Goal: Task Accomplishment & Management: Complete application form

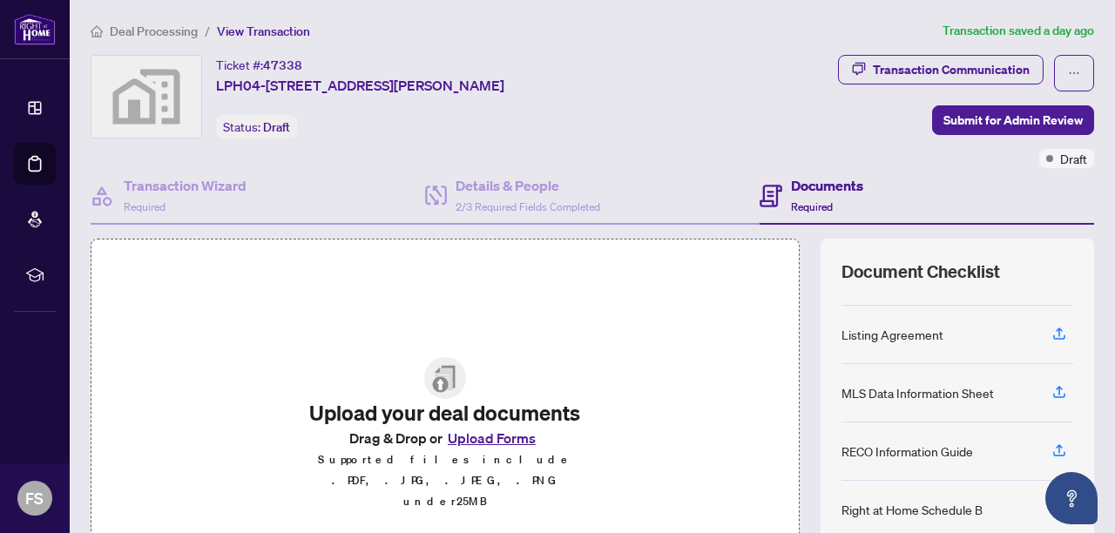
scroll to position [101, 0]
click at [1052, 334] on icon "button" at bounding box center [1060, 335] width 16 height 16
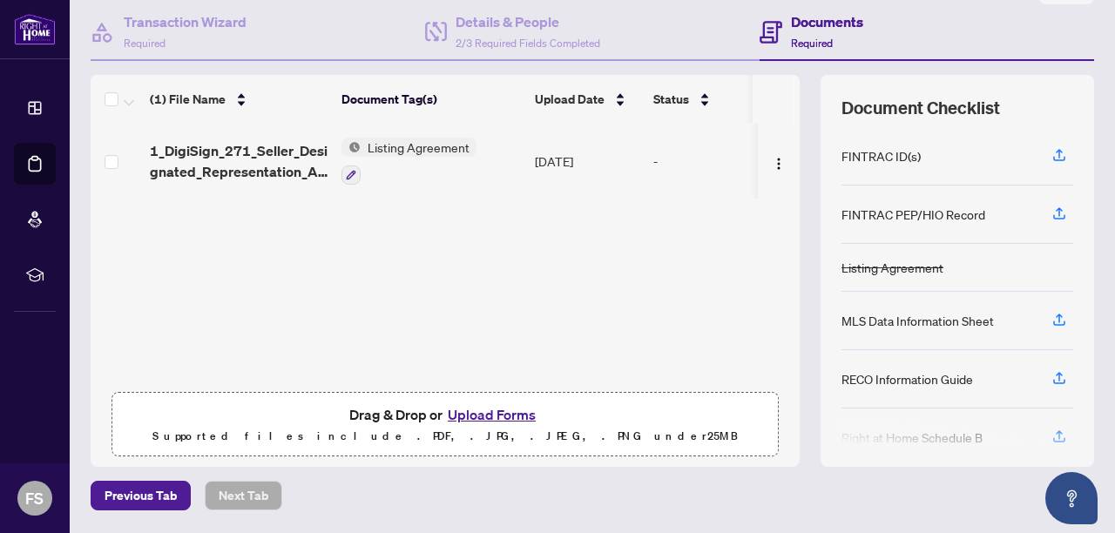
scroll to position [170, 0]
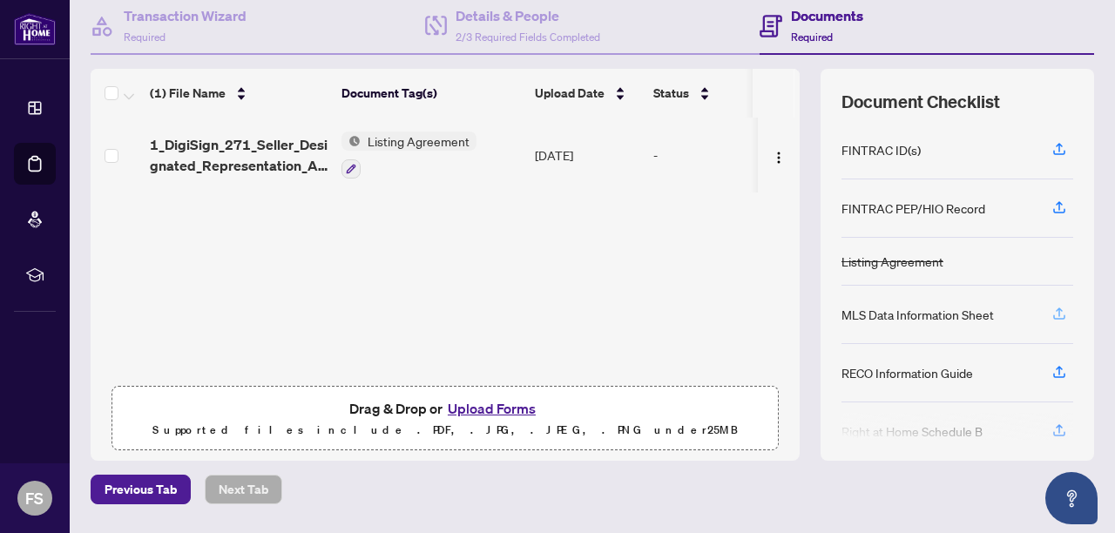
click at [1052, 310] on icon "button" at bounding box center [1060, 314] width 16 height 16
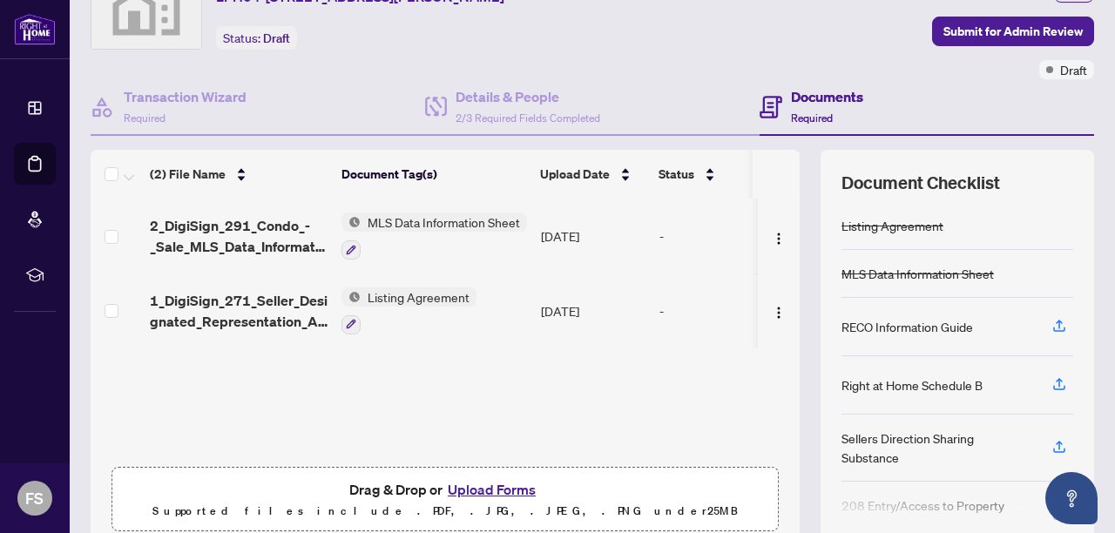
scroll to position [118, 0]
click at [1052, 322] on icon "button" at bounding box center [1060, 325] width 16 height 16
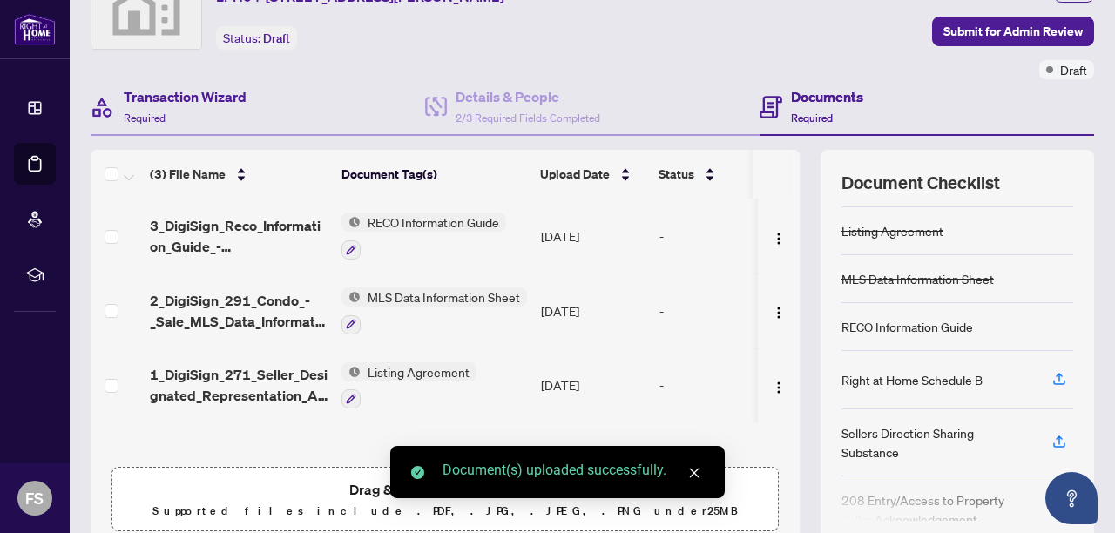
scroll to position [112, 0]
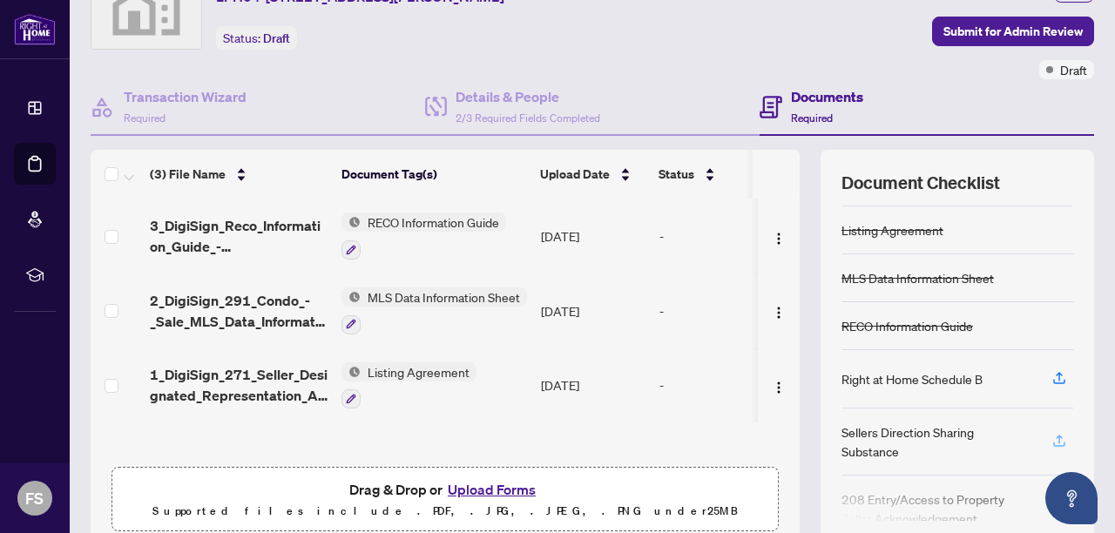
click at [1052, 437] on icon "button" at bounding box center [1060, 441] width 16 height 16
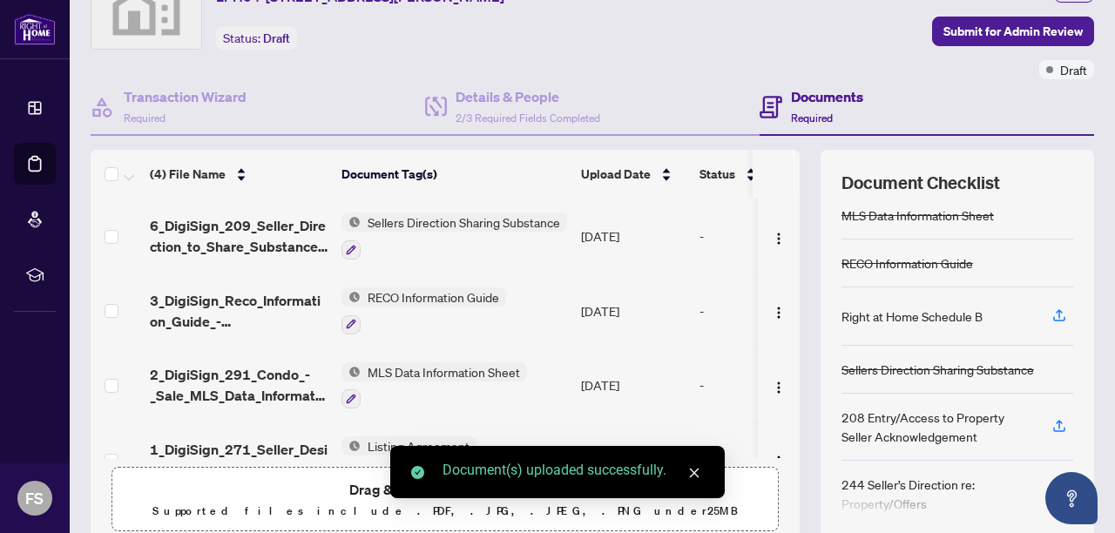
scroll to position [185, 0]
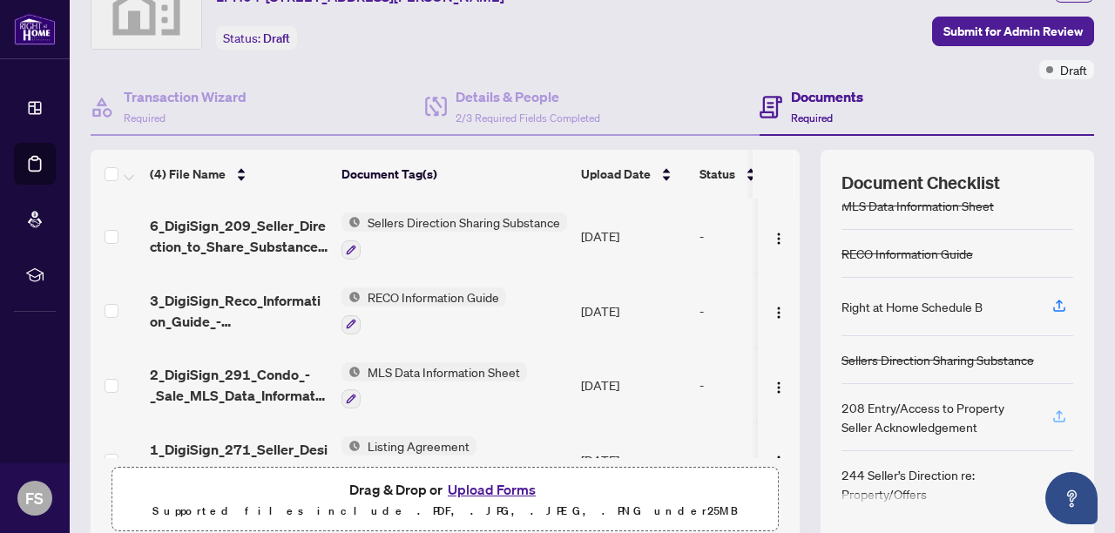
click at [1056, 410] on icon "button" at bounding box center [1059, 414] width 7 height 9
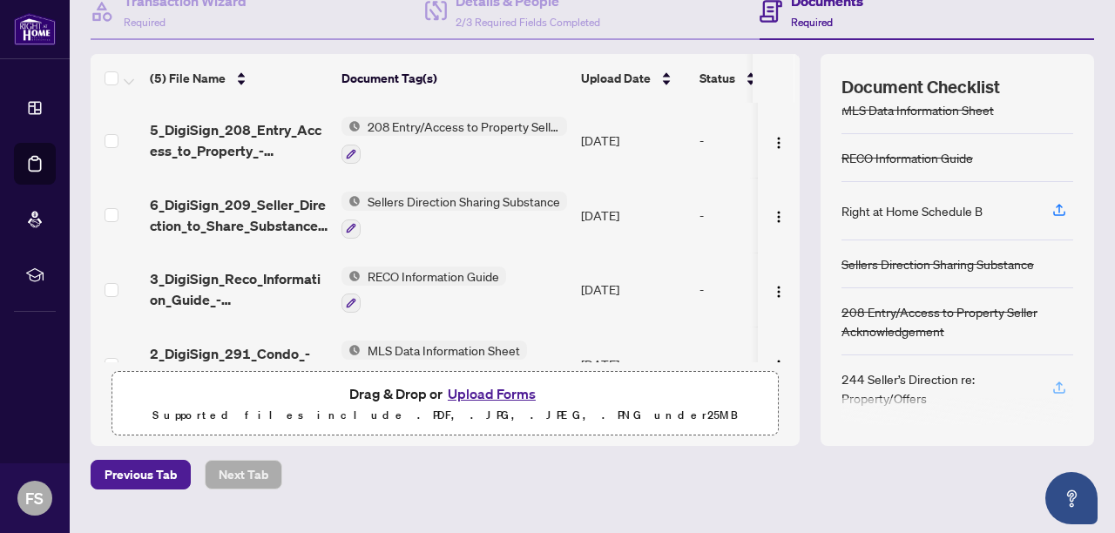
click at [1052, 382] on icon "button" at bounding box center [1060, 388] width 16 height 16
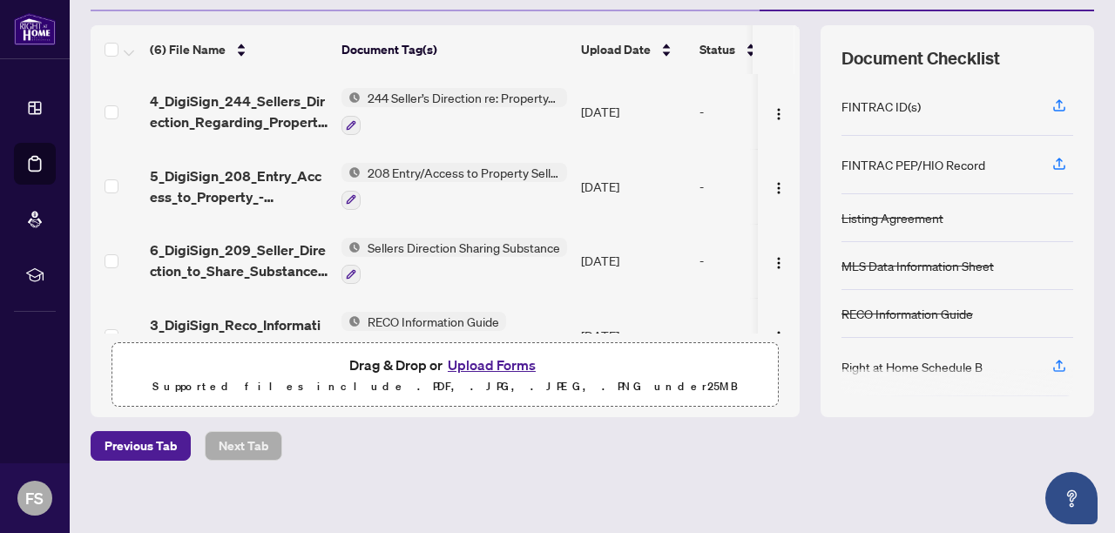
scroll to position [213, 0]
click at [1052, 108] on icon "button" at bounding box center [1060, 106] width 16 height 16
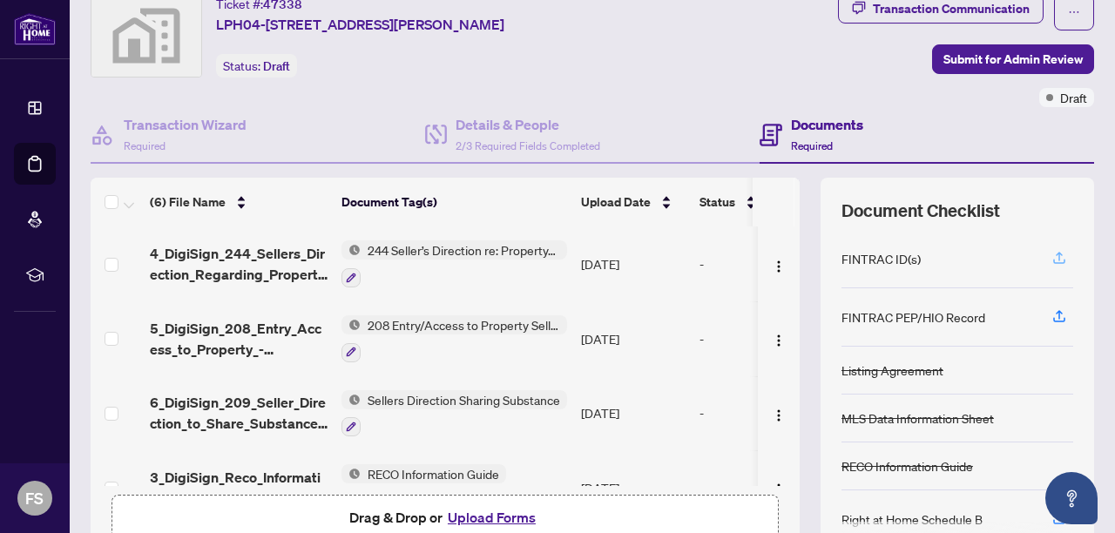
scroll to position [0, 0]
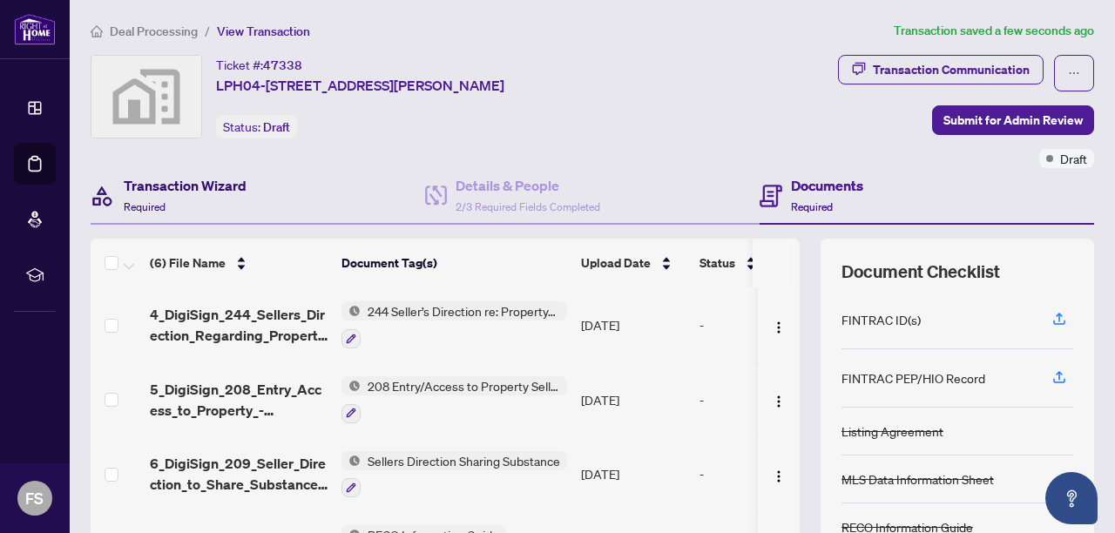
click at [180, 192] on h4 "Transaction Wizard" at bounding box center [185, 185] width 123 height 21
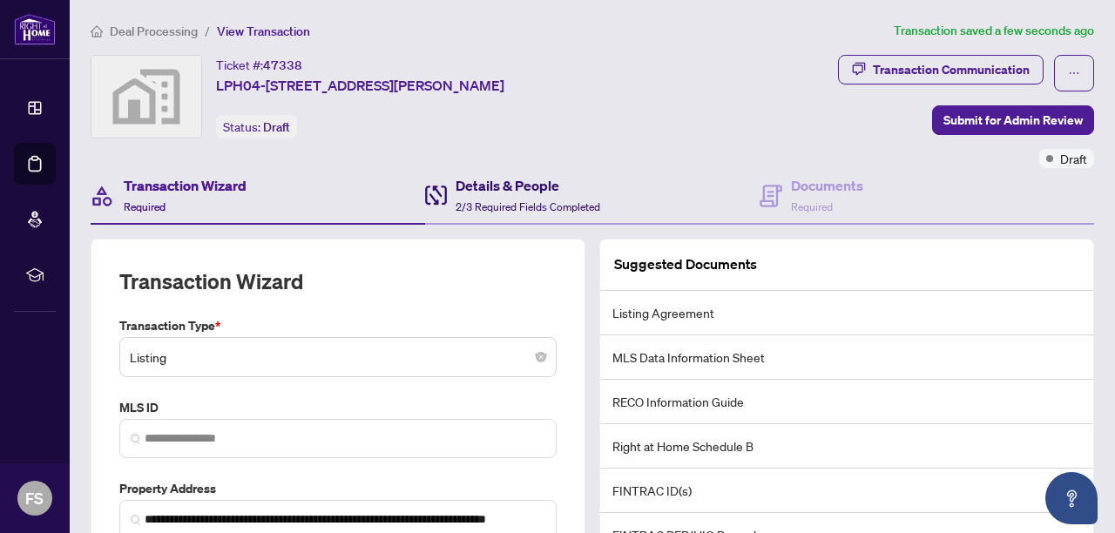
click at [510, 190] on h4 "Details & People" at bounding box center [528, 185] width 145 height 21
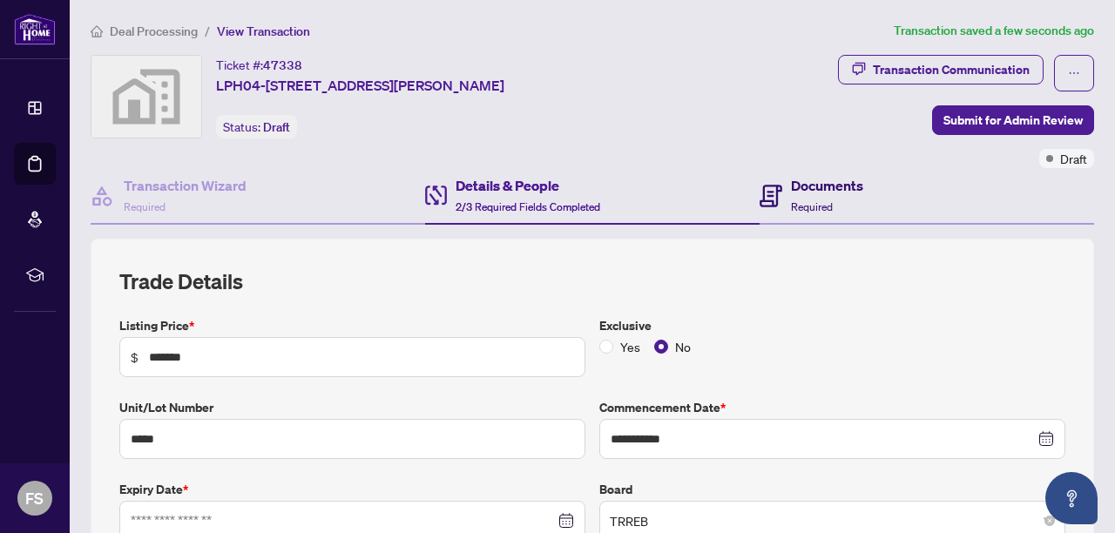
click at [819, 191] on h4 "Documents" at bounding box center [827, 185] width 72 height 21
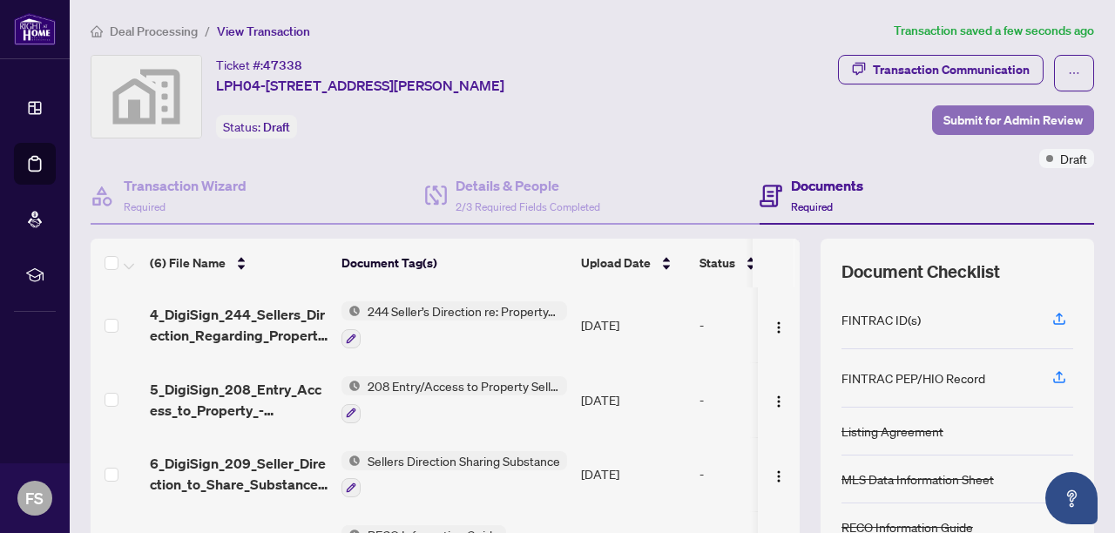
click at [1006, 122] on span "Submit for Admin Review" at bounding box center [1013, 120] width 139 height 28
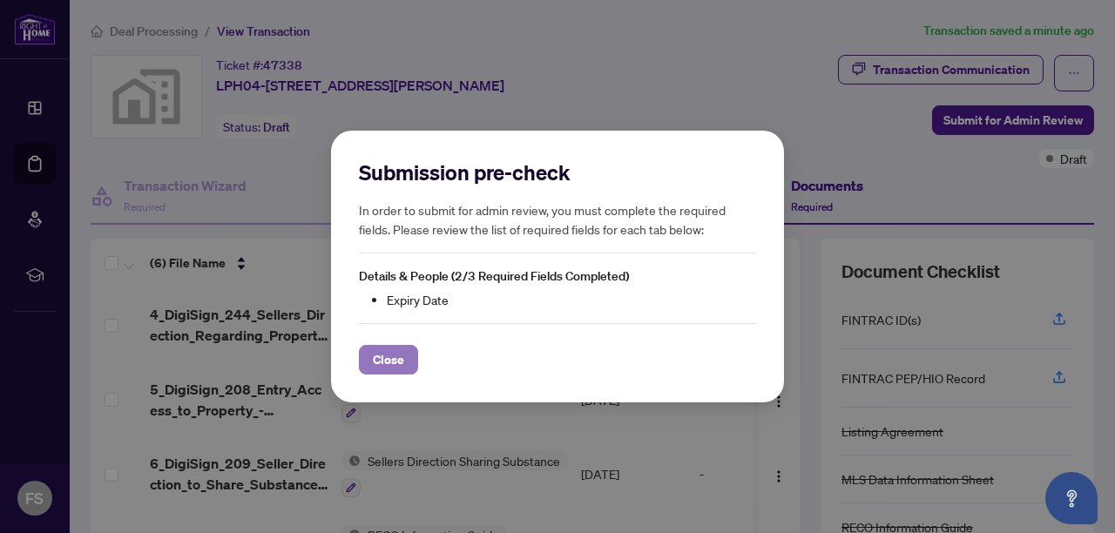
click at [397, 369] on span "Close" at bounding box center [388, 360] width 31 height 28
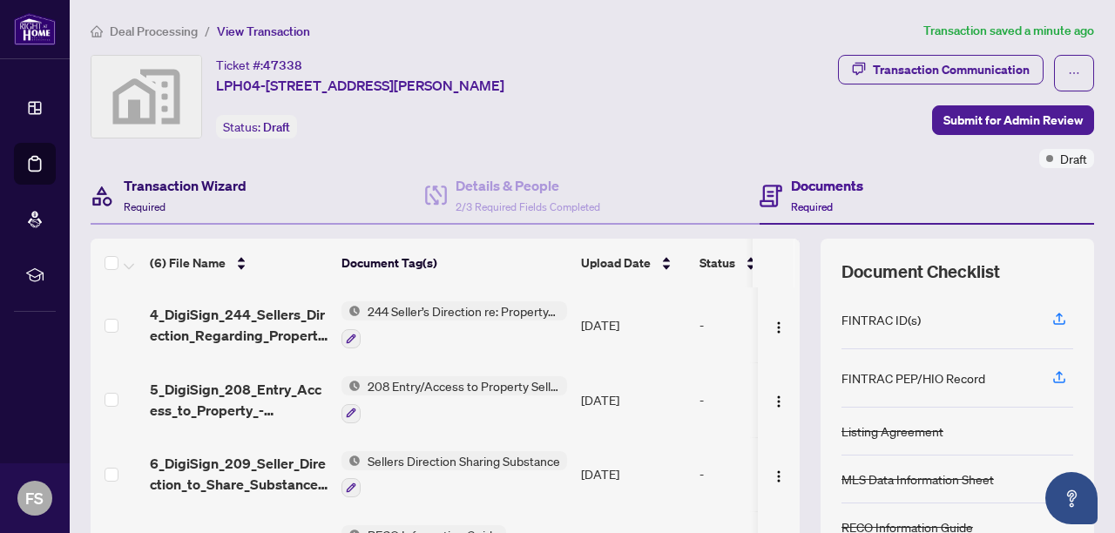
click at [173, 190] on h4 "Transaction Wizard" at bounding box center [185, 185] width 123 height 21
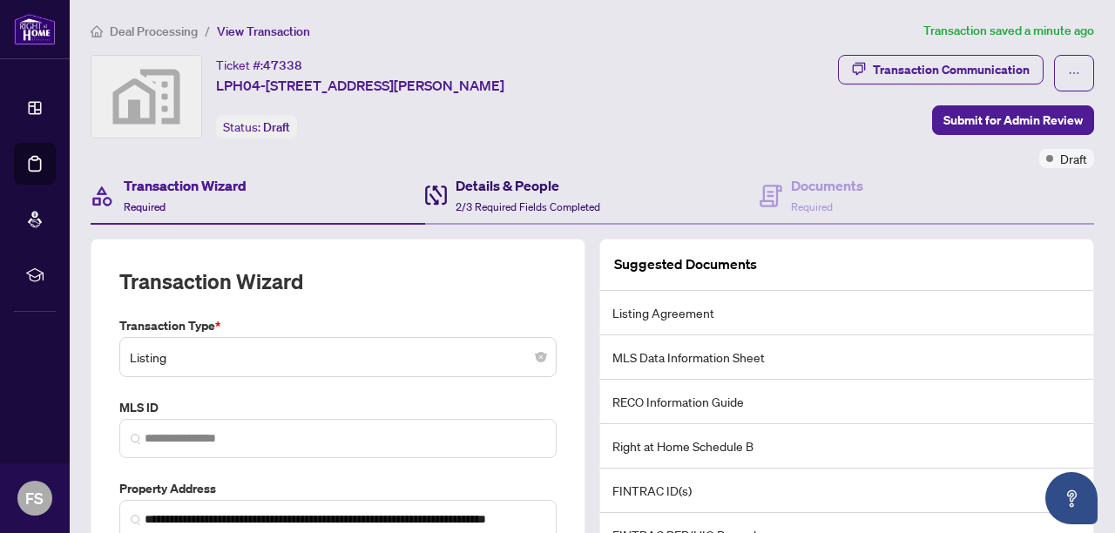
click at [505, 196] on div "Details & People 2/3 Required Fields Completed" at bounding box center [528, 195] width 145 height 41
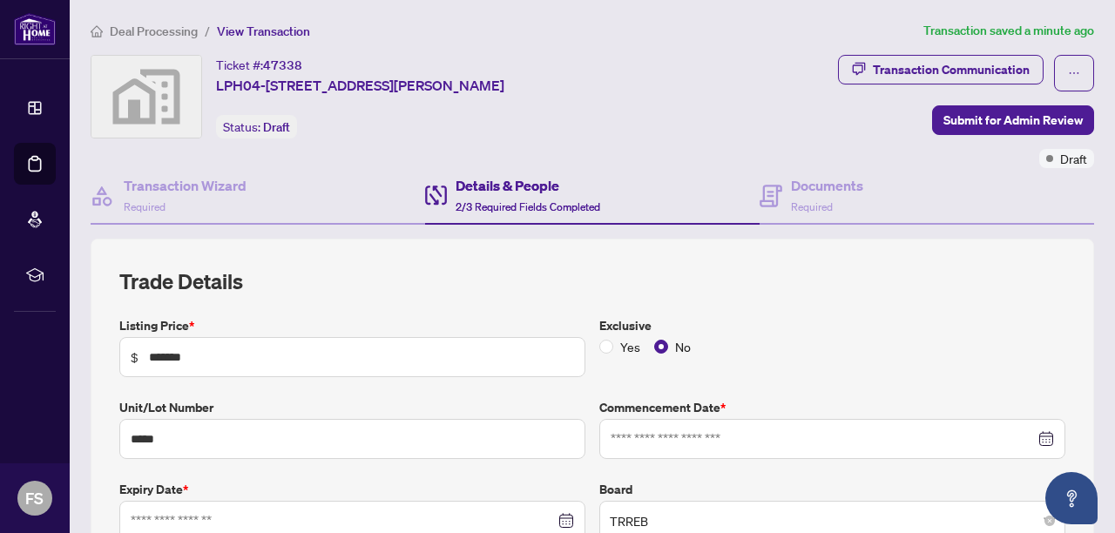
type input "**********"
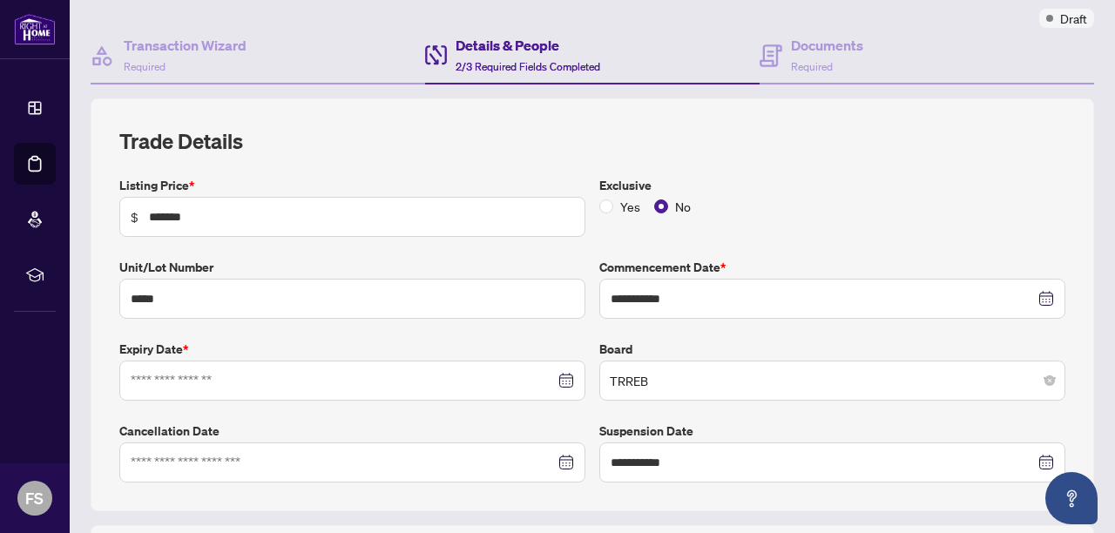
scroll to position [141, 0]
click at [539, 383] on input at bounding box center [343, 379] width 424 height 19
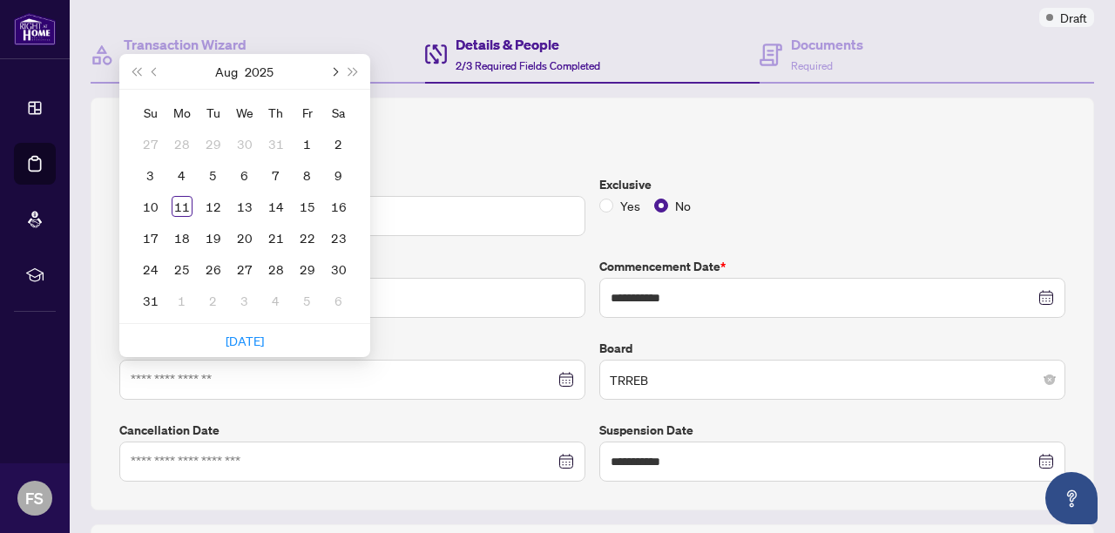
click at [330, 68] on span "Next month (PageDown)" at bounding box center [333, 71] width 9 height 9
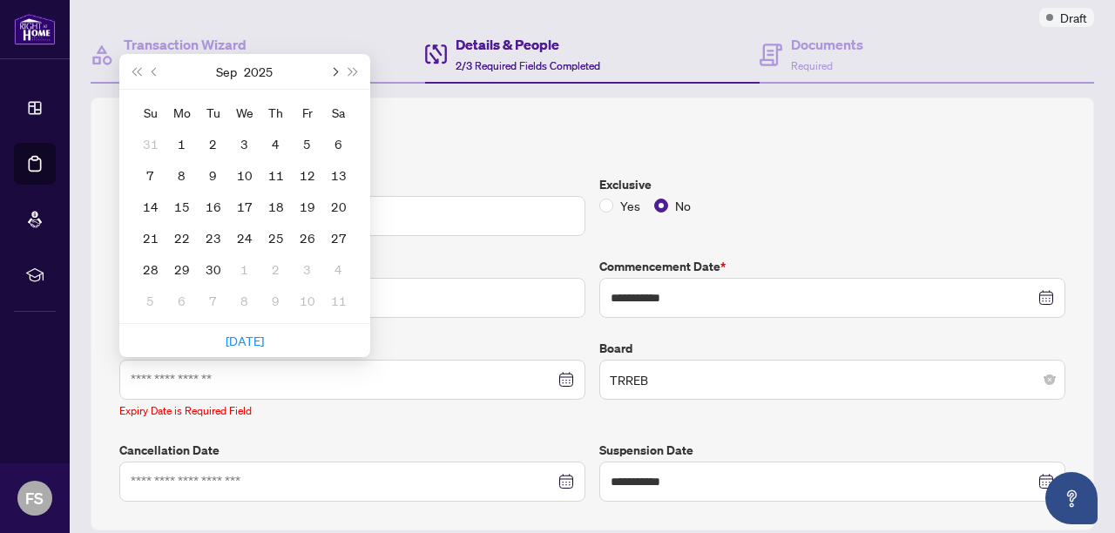
click at [333, 67] on span "Next month (PageDown)" at bounding box center [333, 71] width 9 height 9
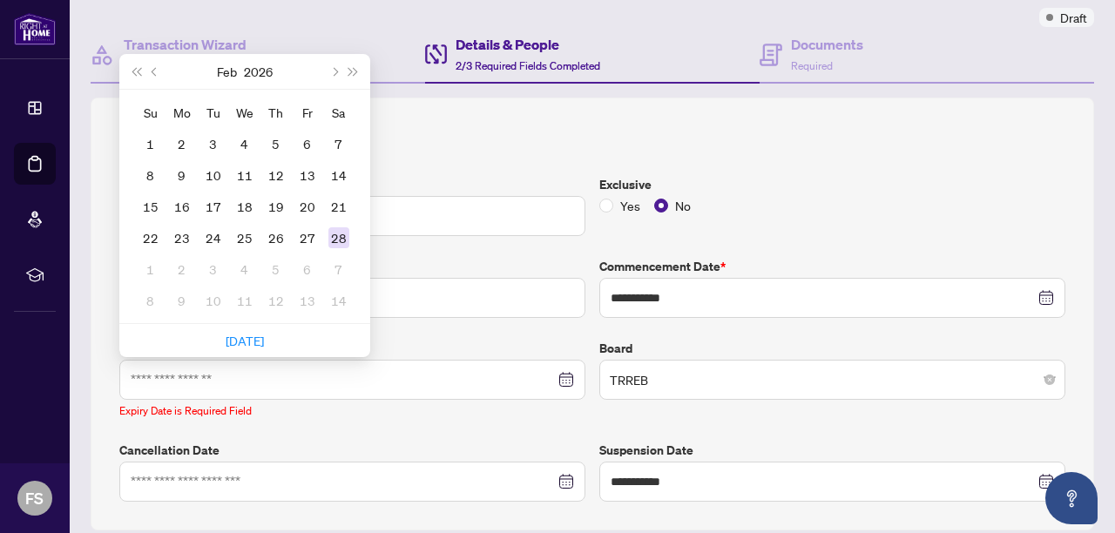
click at [337, 232] on div "28" at bounding box center [339, 237] width 21 height 21
type input "**********"
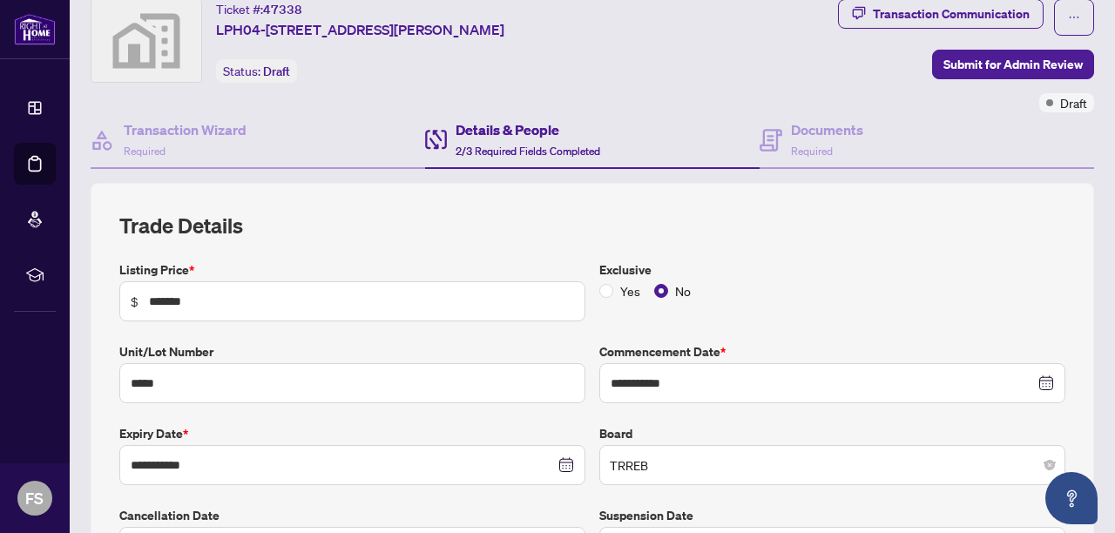
scroll to position [0, 0]
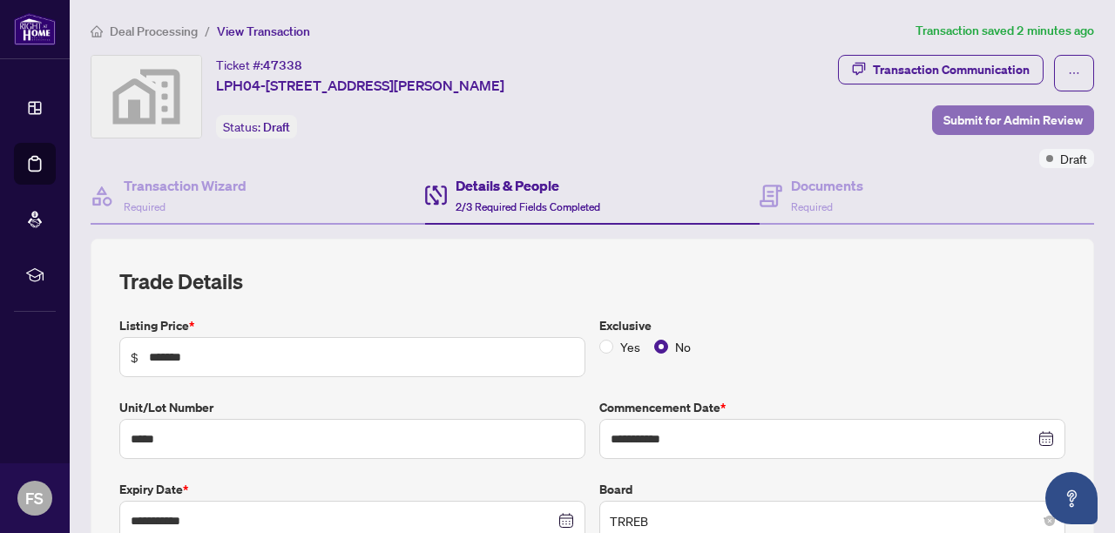
click at [1003, 118] on span "Submit for Admin Review" at bounding box center [1013, 120] width 139 height 28
click at [797, 135] on div "Transaction Communication Submit for Admin Review Draft" at bounding box center [885, 111] width 420 height 113
